Goal: Information Seeking & Learning: Compare options

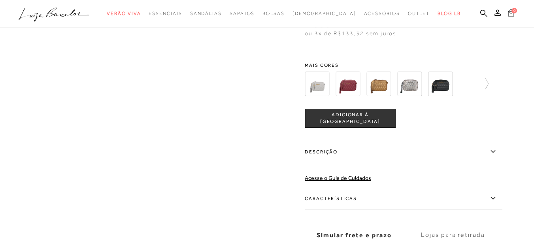
scroll to position [39, 0]
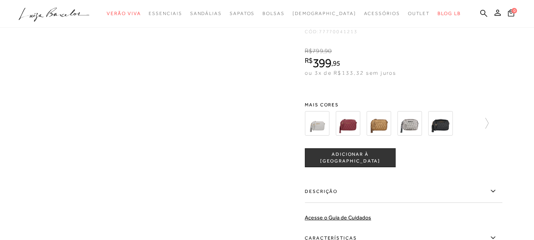
click at [381, 121] on img at bounding box center [378, 123] width 24 height 24
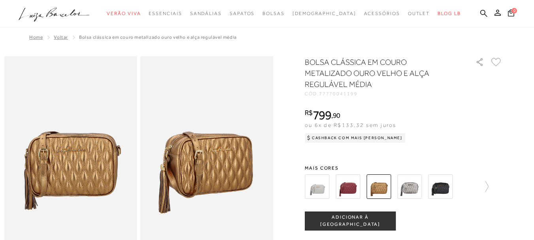
click at [321, 186] on img at bounding box center [317, 186] width 24 height 24
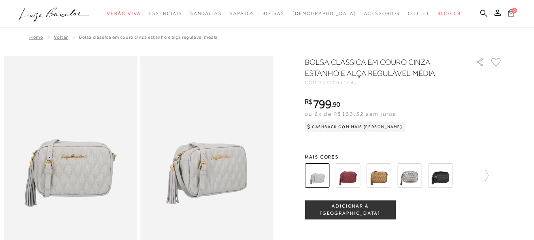
click at [342, 180] on img at bounding box center [347, 175] width 24 height 24
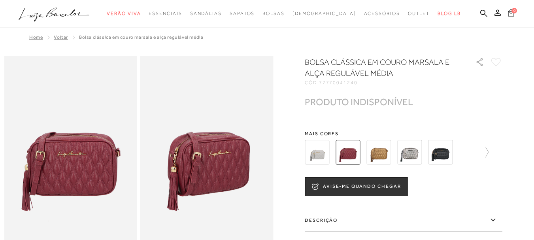
click at [450, 156] on img at bounding box center [440, 152] width 24 height 24
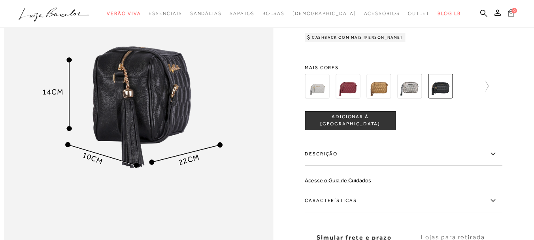
scroll to position [469, 0]
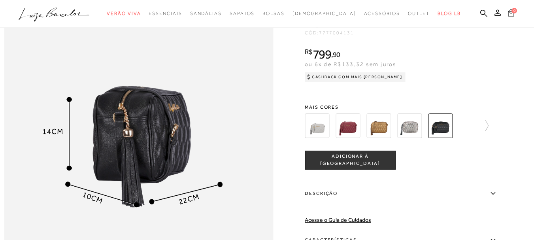
click at [491, 139] on div at bounding box center [403, 125] width 197 height 29
click at [488, 131] on icon at bounding box center [482, 125] width 11 height 11
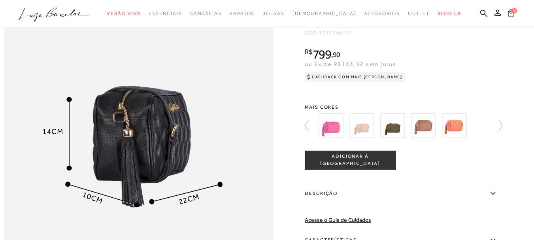
click at [335, 138] on img at bounding box center [330, 125] width 24 height 24
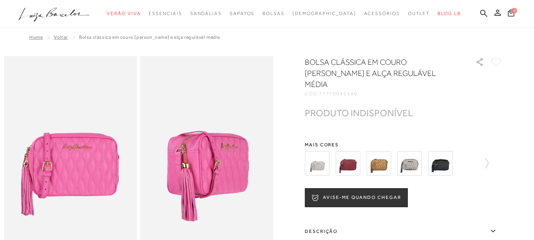
click at [354, 157] on img at bounding box center [347, 163] width 24 height 24
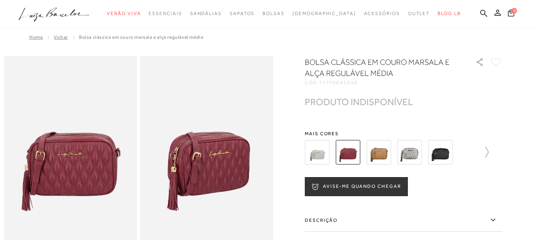
click at [488, 147] on icon at bounding box center [482, 152] width 11 height 11
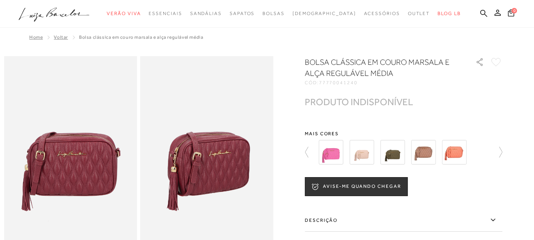
click at [432, 152] on img at bounding box center [423, 152] width 24 height 24
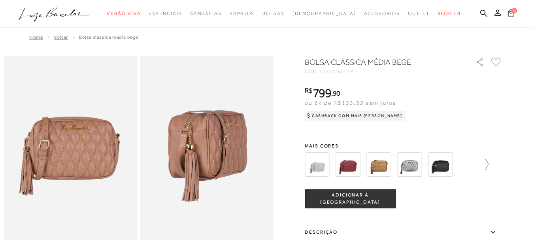
click at [488, 163] on icon at bounding box center [482, 164] width 11 height 11
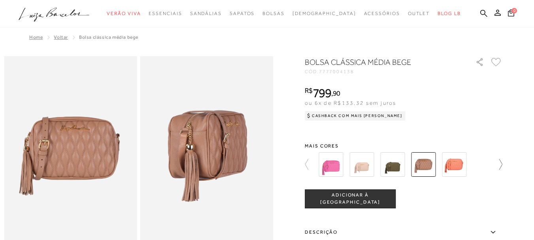
click at [502, 162] on icon at bounding box center [496, 164] width 11 height 11
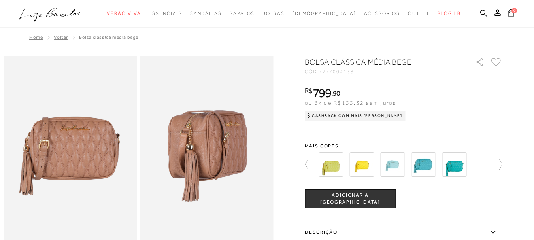
click at [337, 167] on img at bounding box center [330, 164] width 24 height 24
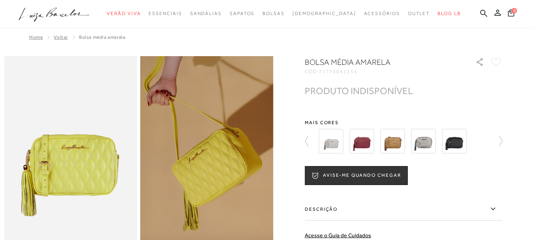
click at [500, 142] on icon at bounding box center [496, 140] width 11 height 11
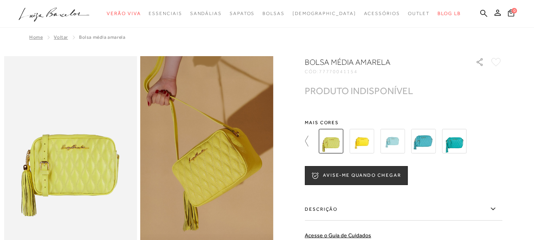
click at [313, 142] on icon at bounding box center [310, 140] width 11 height 11
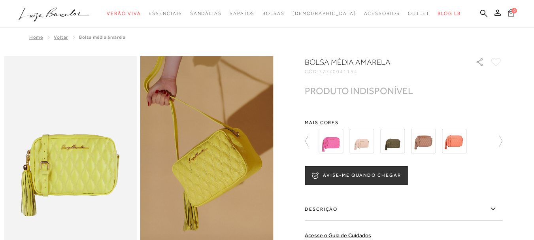
click at [462, 141] on img at bounding box center [454, 141] width 24 height 24
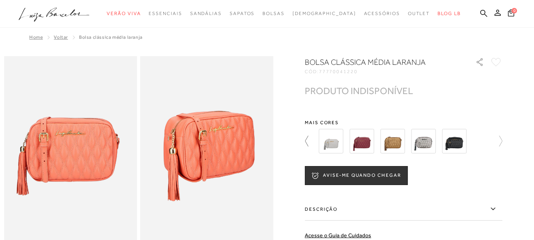
click at [309, 139] on icon at bounding box center [310, 140] width 11 height 11
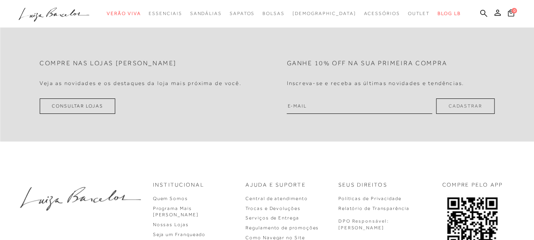
scroll to position [258, 0]
